Goal: Check status: Check status

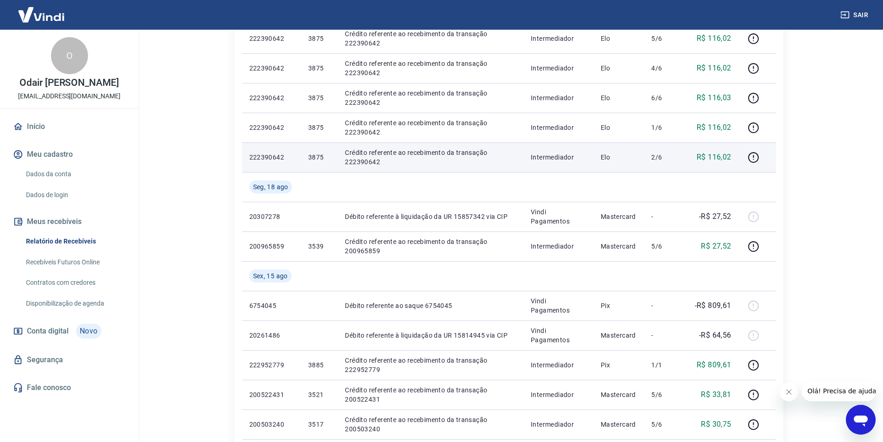
scroll to position [278, 0]
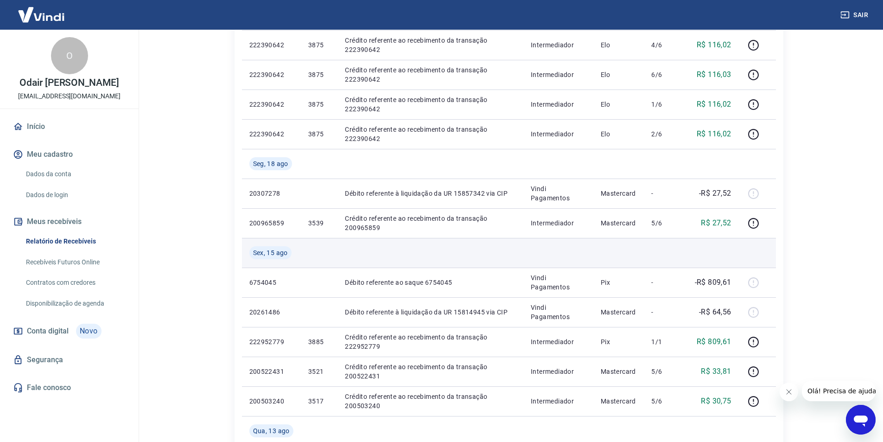
click at [263, 252] on span "Sex, 15 ago" at bounding box center [270, 252] width 35 height 9
click at [278, 253] on span "Sex, 15 ago" at bounding box center [270, 252] width 35 height 9
click at [278, 249] on span "Sex, 15 ago" at bounding box center [270, 252] width 35 height 9
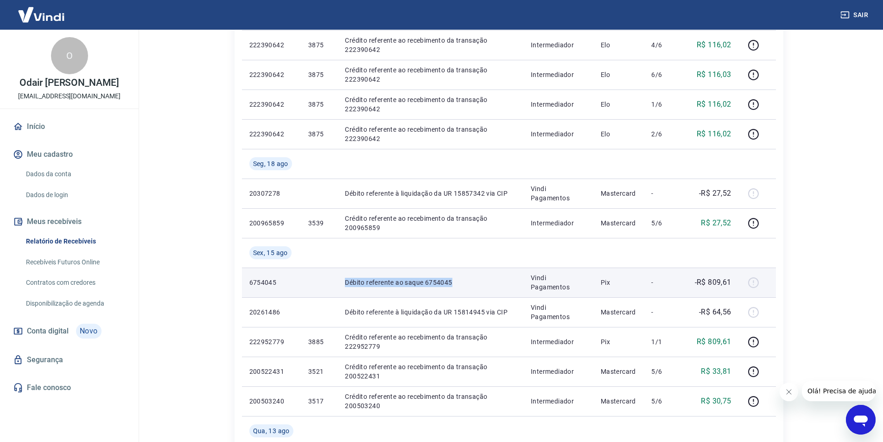
drag, startPoint x: 333, startPoint y: 285, endPoint x: 469, endPoint y: 289, distance: 136.3
click at [469, 289] on tr "6754045 Débito referente ao saque 6754045 Vindi Pagamentos Pix - -R$ 809,61" at bounding box center [509, 282] width 534 height 30
click at [509, 286] on p "Débito referente ao saque 6754045" at bounding box center [430, 282] width 171 height 9
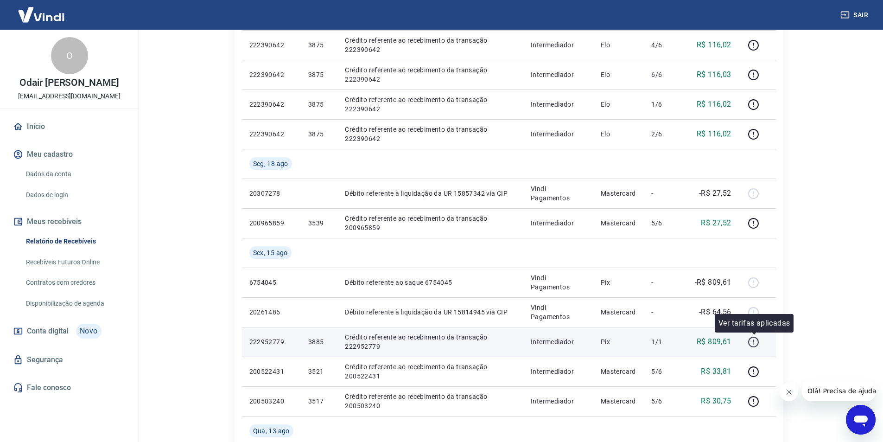
click at [754, 343] on icon "button" at bounding box center [753, 342] width 12 height 12
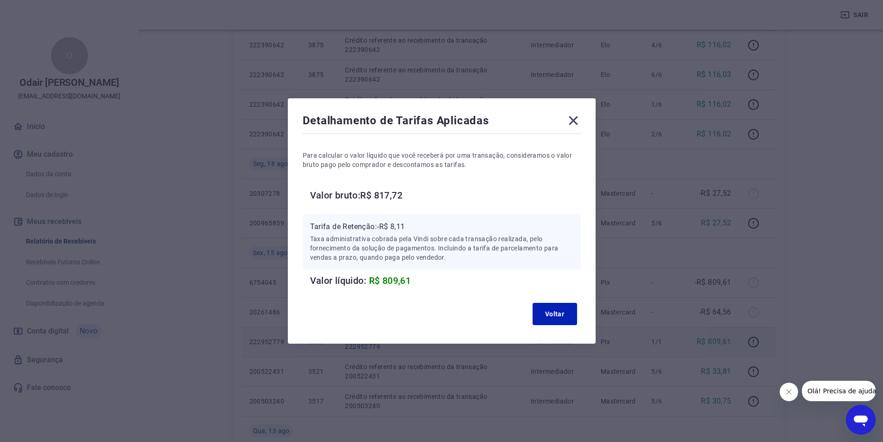
click at [577, 122] on icon at bounding box center [573, 120] width 9 height 9
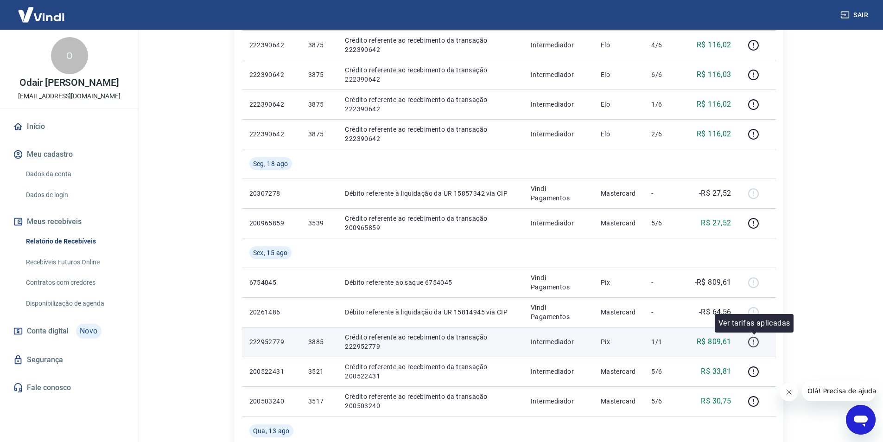
click at [752, 342] on icon "button" at bounding box center [753, 342] width 12 height 12
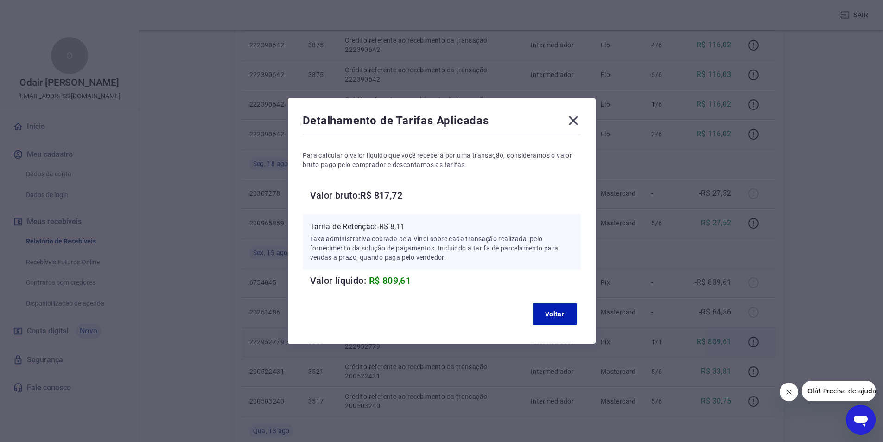
click at [575, 125] on icon at bounding box center [573, 120] width 15 height 15
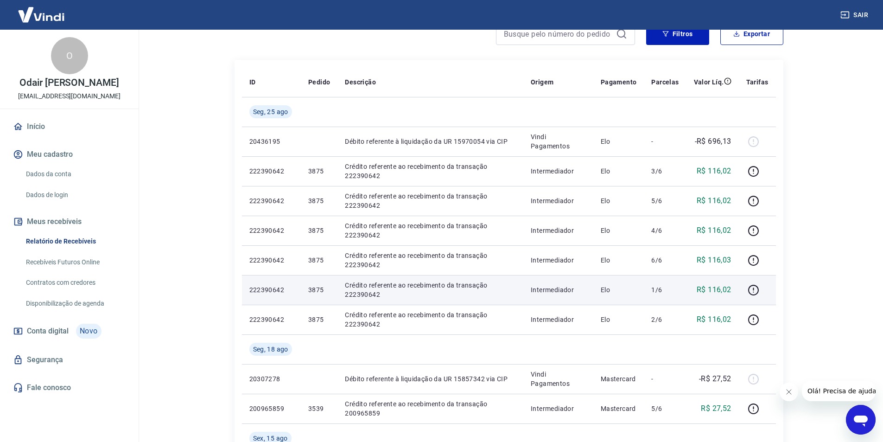
scroll to position [46, 0]
